Goal: Information Seeking & Learning: Find specific page/section

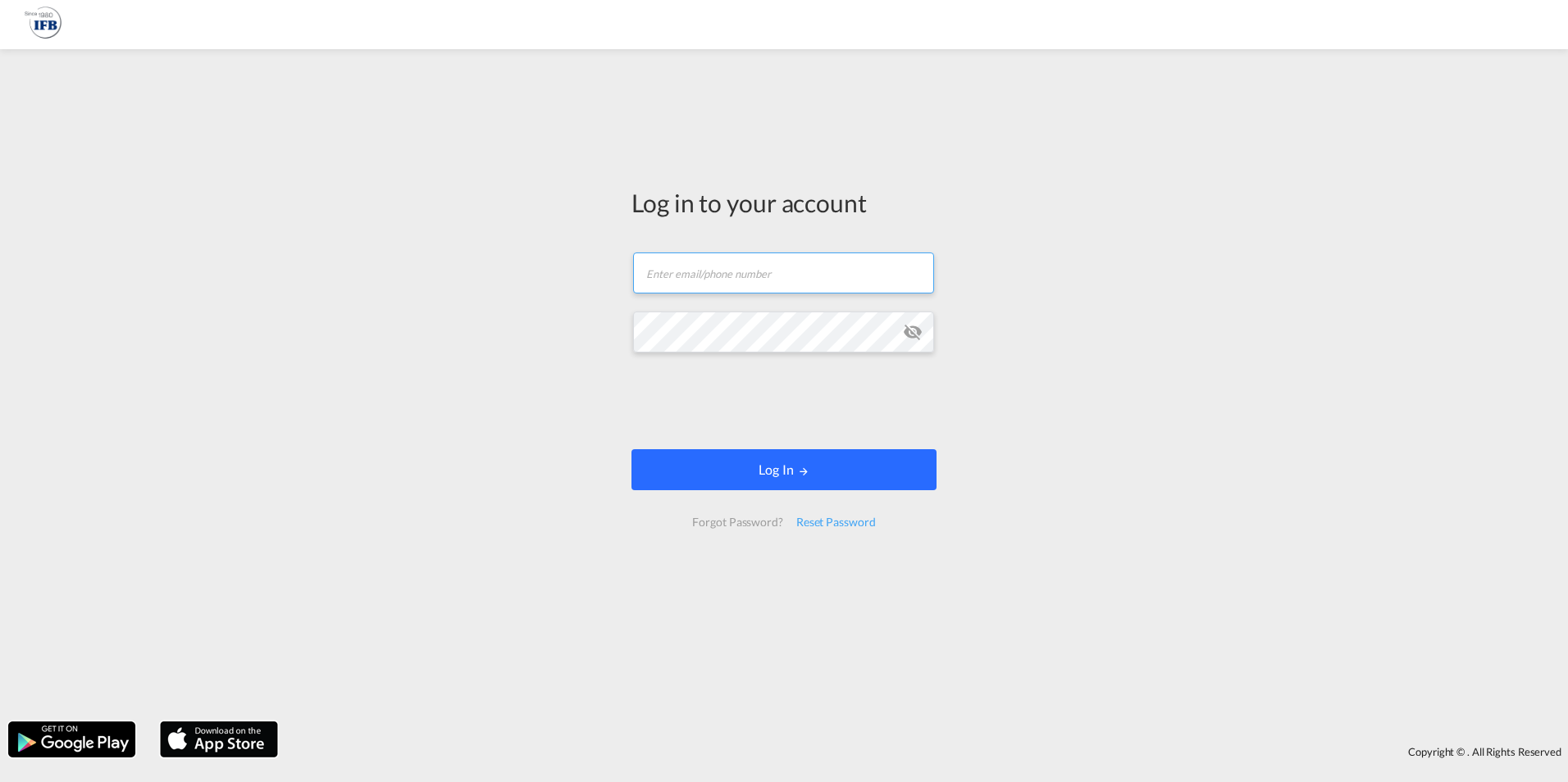
type input "kevin.polachowski@ifbhamburg.de"
click at [710, 470] on button "Log In" at bounding box center [784, 470] width 305 height 41
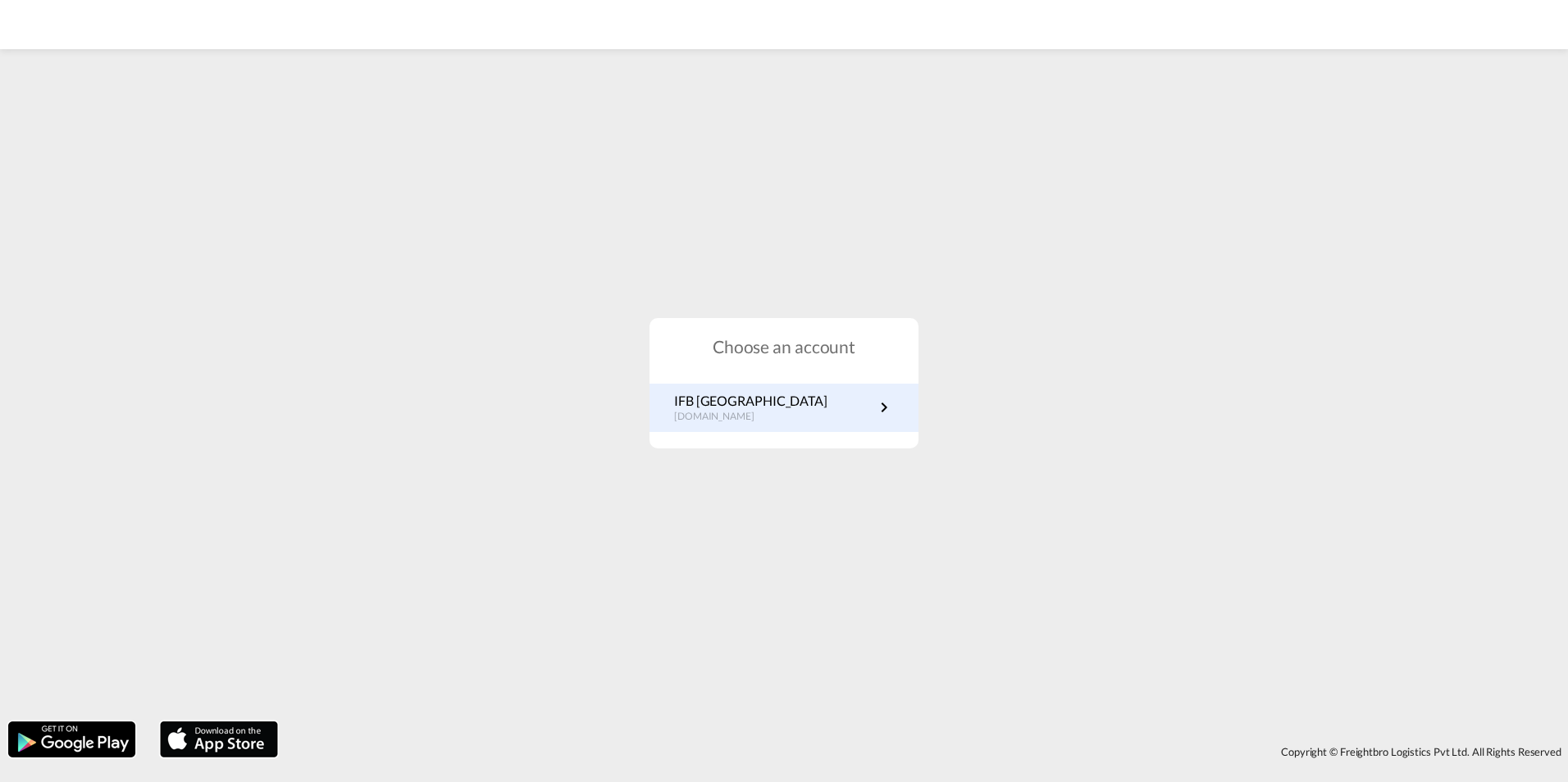
click at [750, 401] on p "IFB Germany" at bounding box center [750, 401] width 153 height 18
